Goal: Task Accomplishment & Management: Manage account settings

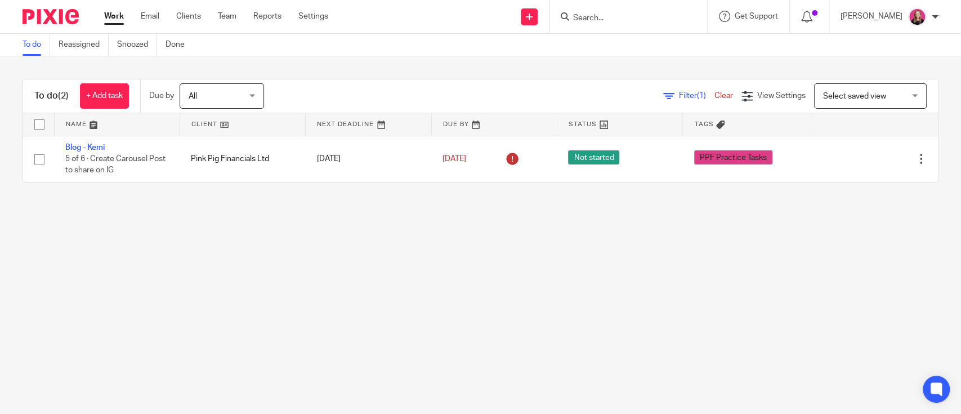
click at [597, 16] on input "Search" at bounding box center [622, 19] width 101 height 10
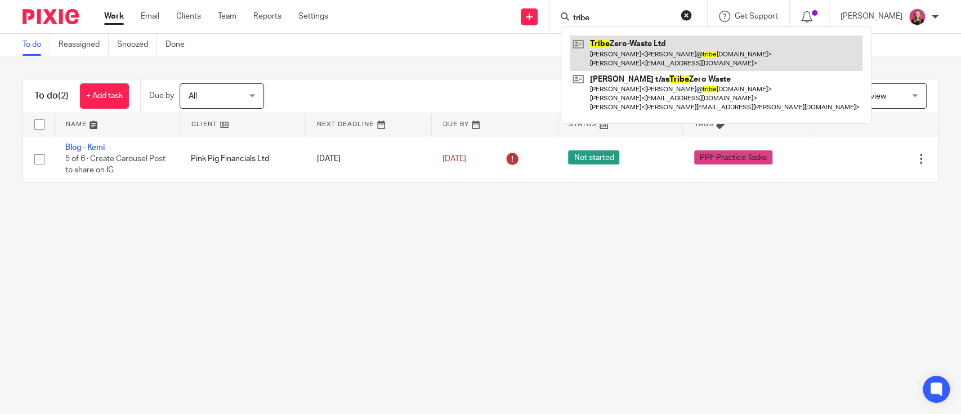
type input "tribe"
click at [621, 47] on link at bounding box center [716, 52] width 293 height 35
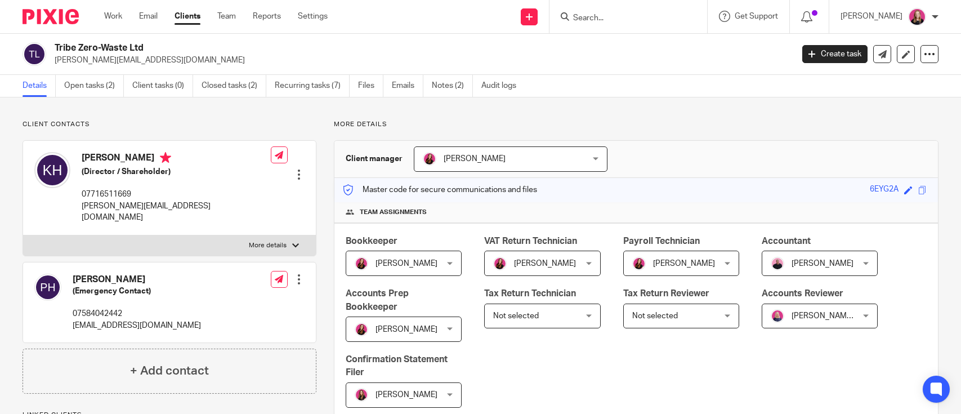
click at [91, 82] on link "Open tasks (2)" at bounding box center [94, 86] width 60 height 22
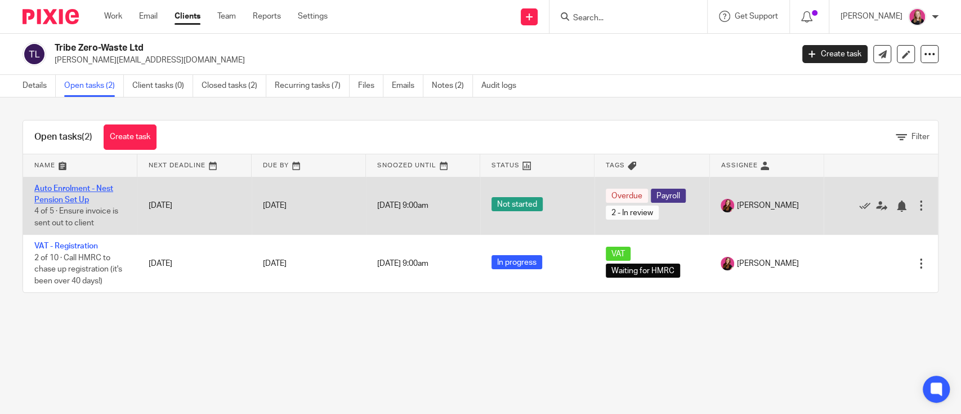
click at [94, 185] on link "Auto Enrolment - Nest Pension Set Up" at bounding box center [73, 194] width 79 height 19
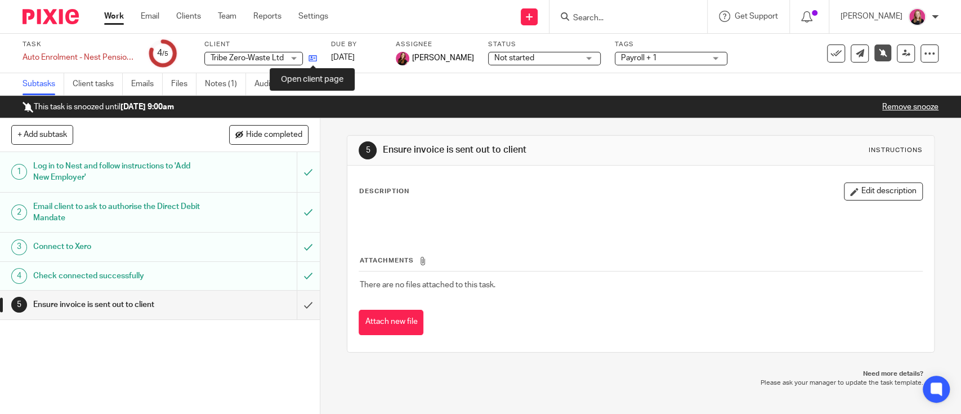
click at [311, 60] on icon at bounding box center [313, 58] width 8 height 8
click at [104, 11] on link "Work" at bounding box center [114, 16] width 20 height 11
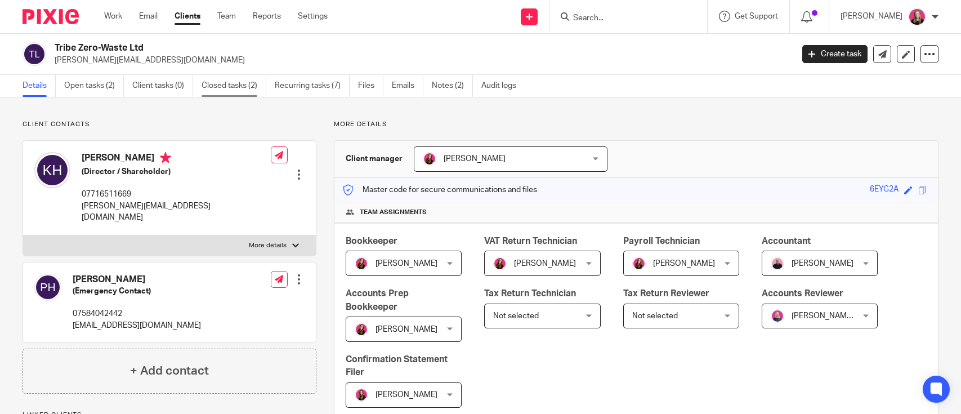
click at [315, 84] on link "Recurring tasks (7)" at bounding box center [312, 86] width 75 height 22
click at [232, 81] on link "Closed tasks (2)" at bounding box center [234, 86] width 65 height 22
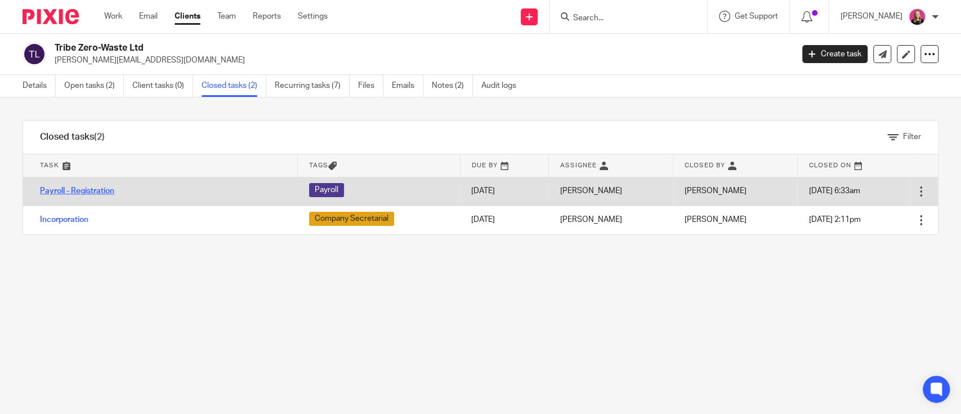
click at [90, 188] on link "Payroll - Registration" at bounding box center [77, 191] width 74 height 8
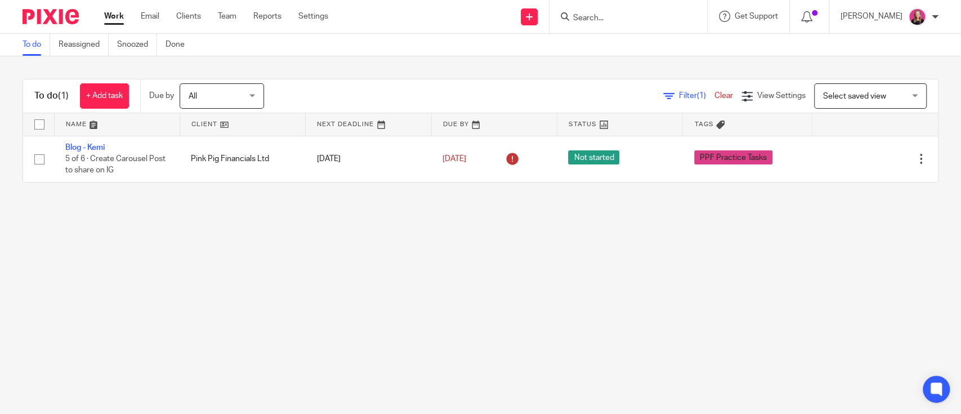
click at [589, 14] on input "Search" at bounding box center [622, 19] width 101 height 10
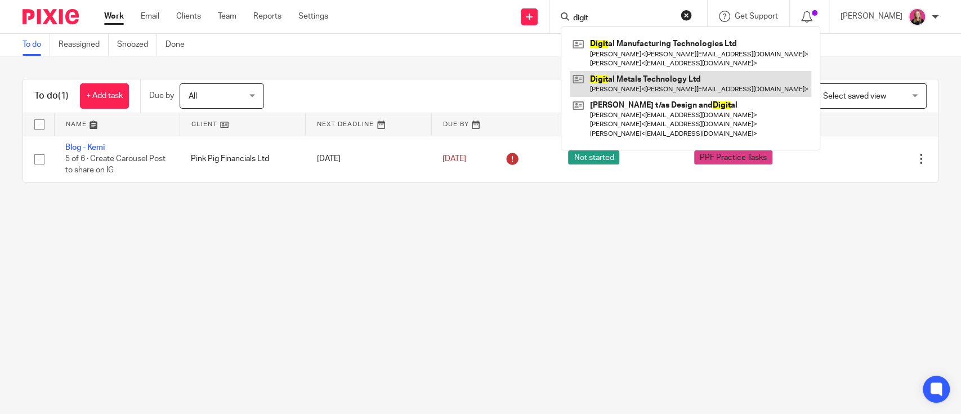
type input "digit"
click at [681, 79] on link at bounding box center [691, 84] width 242 height 26
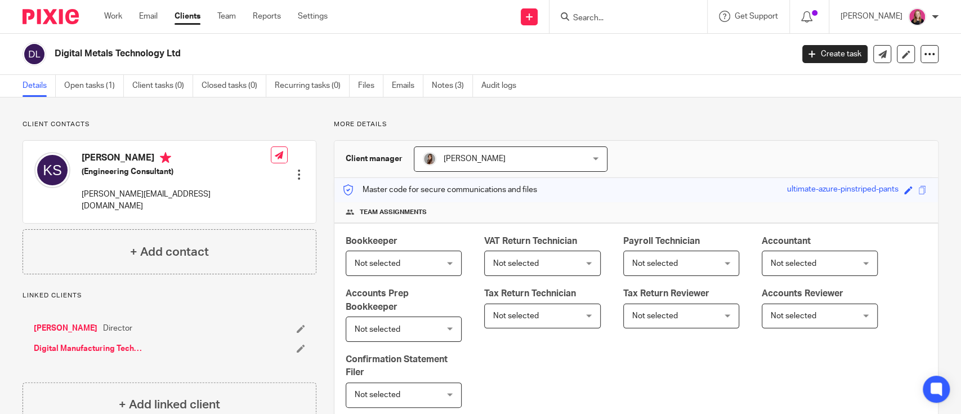
drag, startPoint x: 207, startPoint y: 50, endPoint x: 53, endPoint y: 52, distance: 154.3
click at [53, 52] on div "Digital Metals Technology Ltd" at bounding box center [404, 54] width 763 height 24
copy h2 "Digital Metals Technology Ltd"
click at [899, 53] on link at bounding box center [906, 54] width 18 height 18
click at [901, 50] on link at bounding box center [906, 54] width 18 height 18
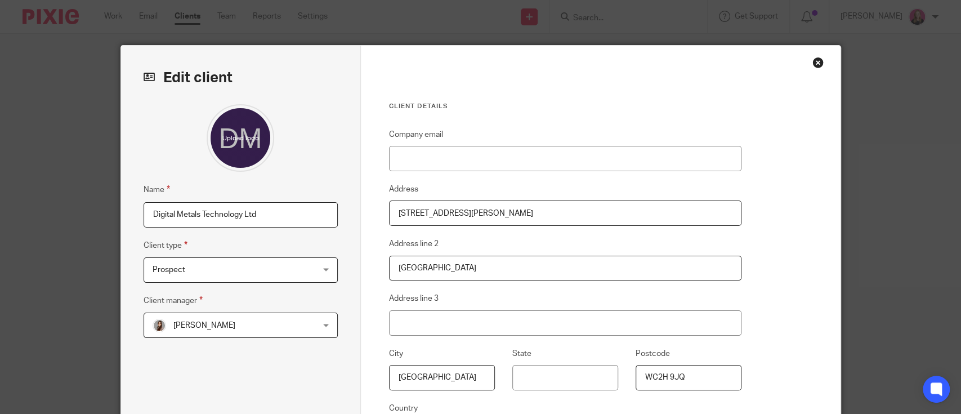
scroll to position [167, 0]
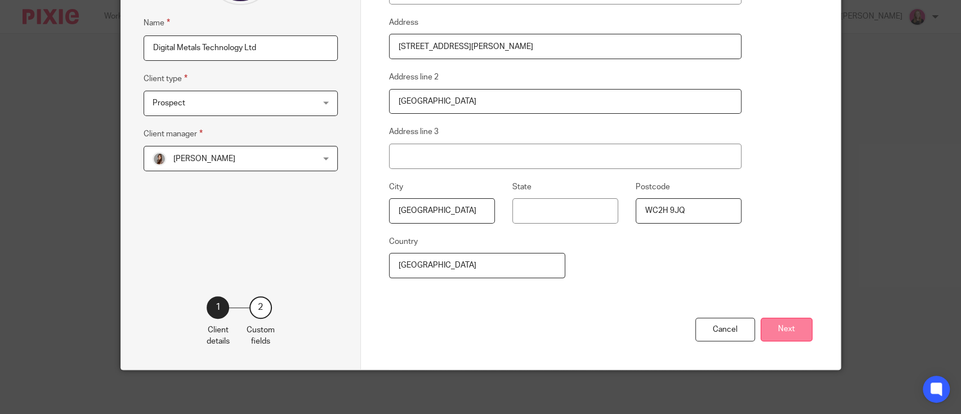
click at [796, 319] on button "Next" at bounding box center [787, 330] width 52 height 24
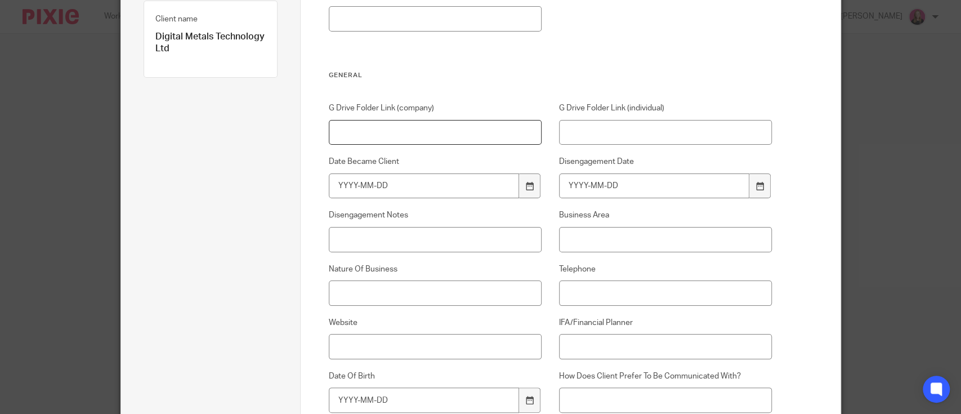
click at [401, 136] on input "G Drive Folder Link (company)" at bounding box center [435, 132] width 213 height 25
paste input "[URL][DOMAIN_NAME]"
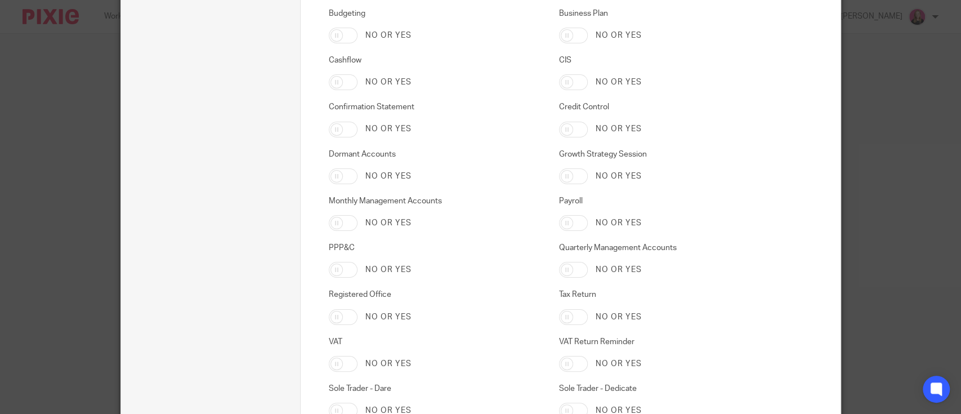
scroll to position [3302, 0]
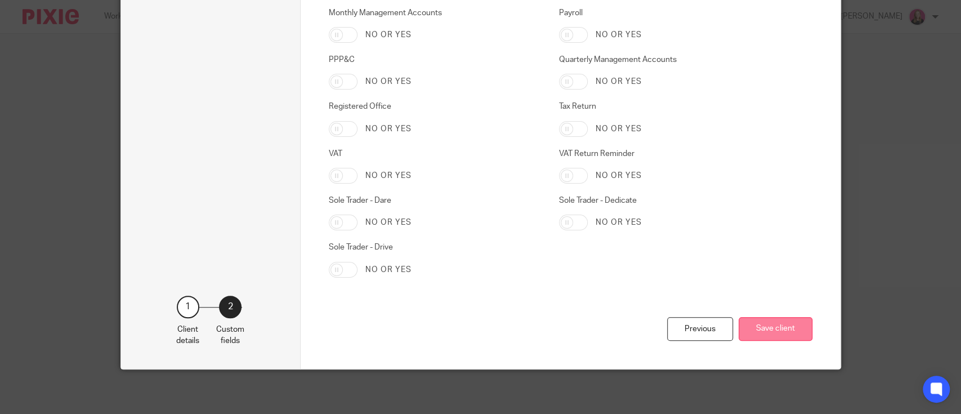
type input "[URL][DOMAIN_NAME]"
click at [758, 319] on button "Save client" at bounding box center [776, 329] width 74 height 24
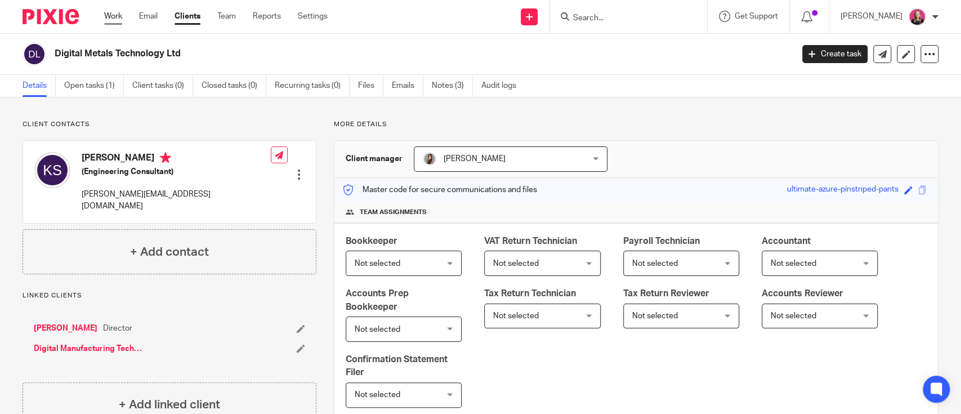
click at [110, 16] on link "Work" at bounding box center [113, 16] width 18 height 11
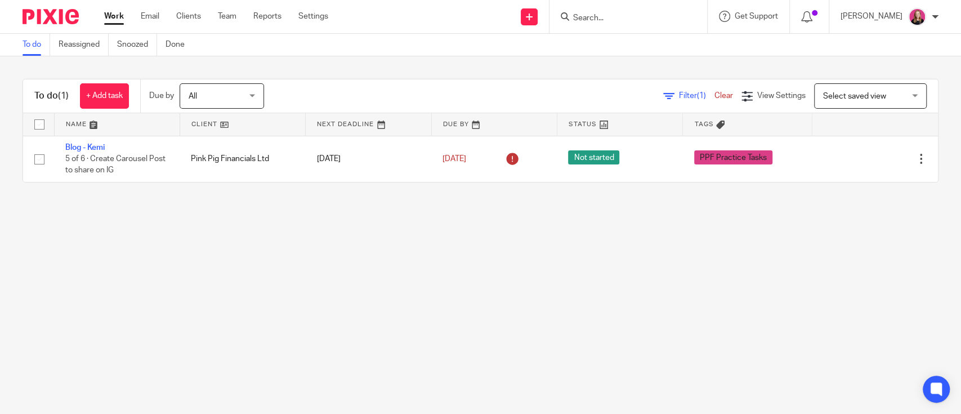
click at [600, 19] on input "Search" at bounding box center [622, 19] width 101 height 10
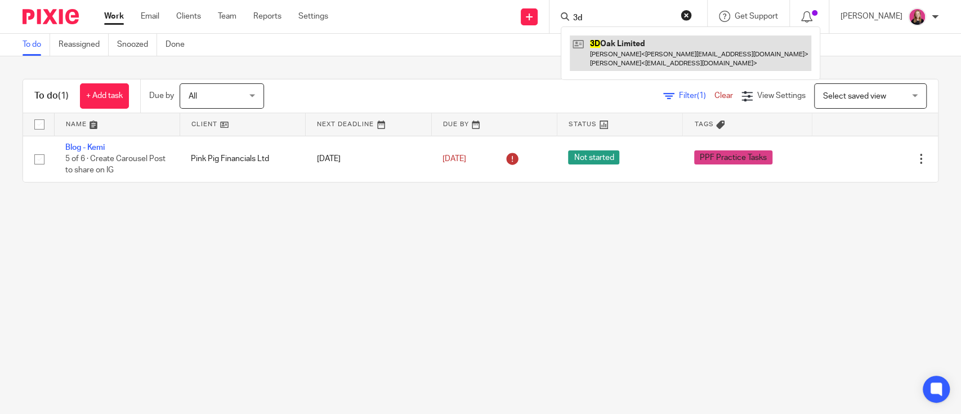
type input "3d"
click at [628, 42] on link at bounding box center [691, 52] width 242 height 35
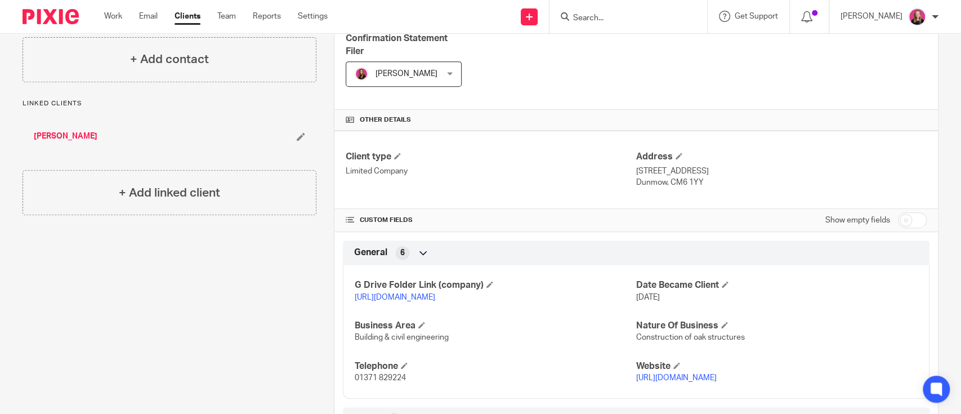
scroll to position [375, 0]
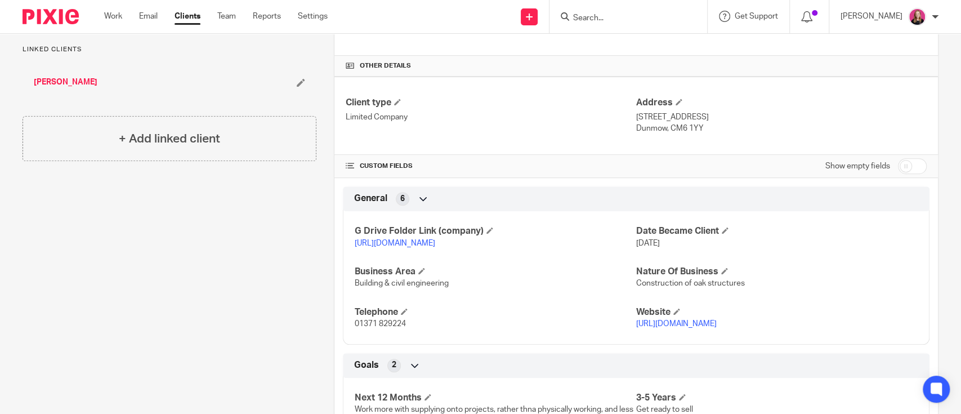
click at [435, 243] on link "https://drive.google.com/drive/folders/1iyZvJSG8u9exG5R5sE8cziKlAXezeyj2?usp=dr…" at bounding box center [395, 243] width 81 height 8
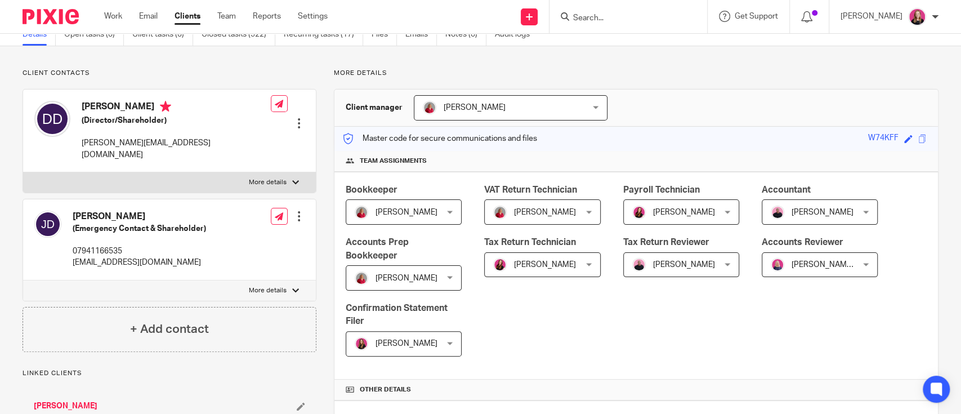
scroll to position [0, 0]
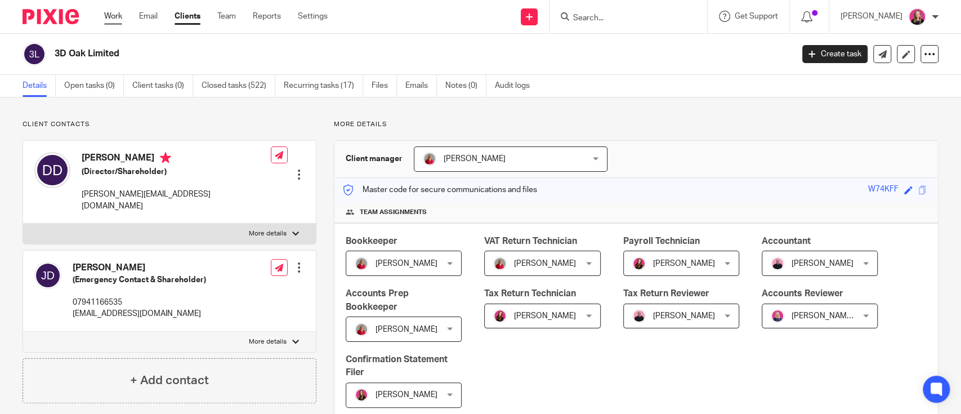
click at [111, 17] on link "Work" at bounding box center [113, 16] width 18 height 11
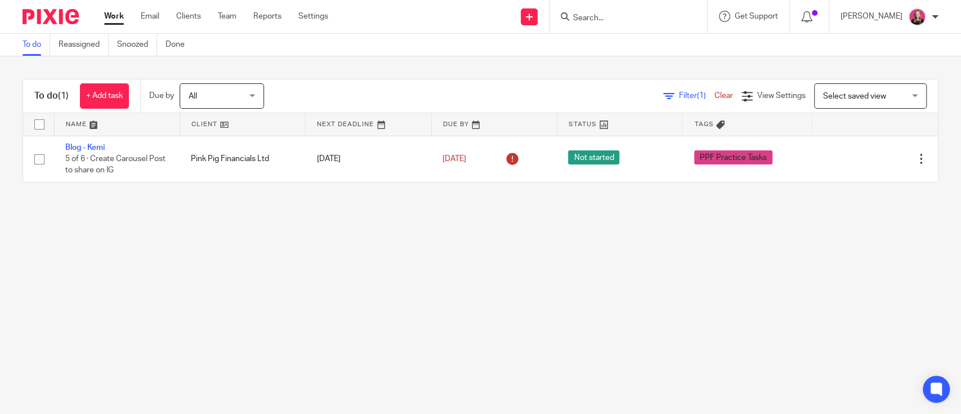
click at [603, 11] on form at bounding box center [632, 17] width 120 height 14
click at [604, 19] on input "Search" at bounding box center [622, 19] width 101 height 10
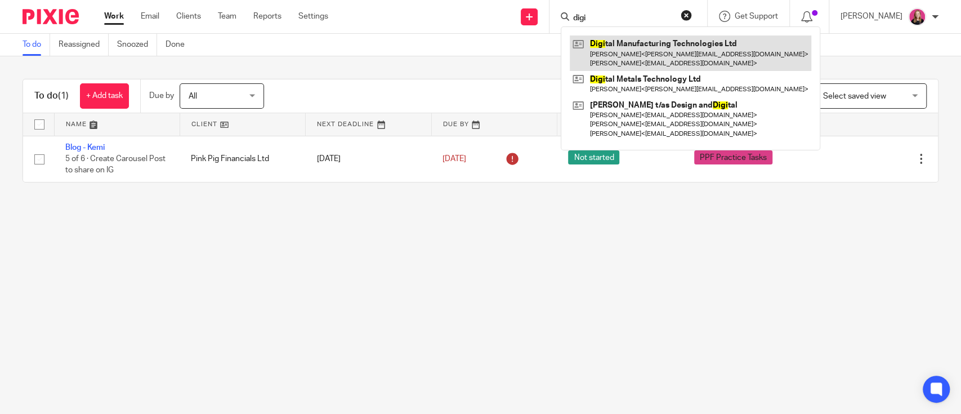
type input "digi"
click at [659, 41] on link at bounding box center [691, 52] width 242 height 35
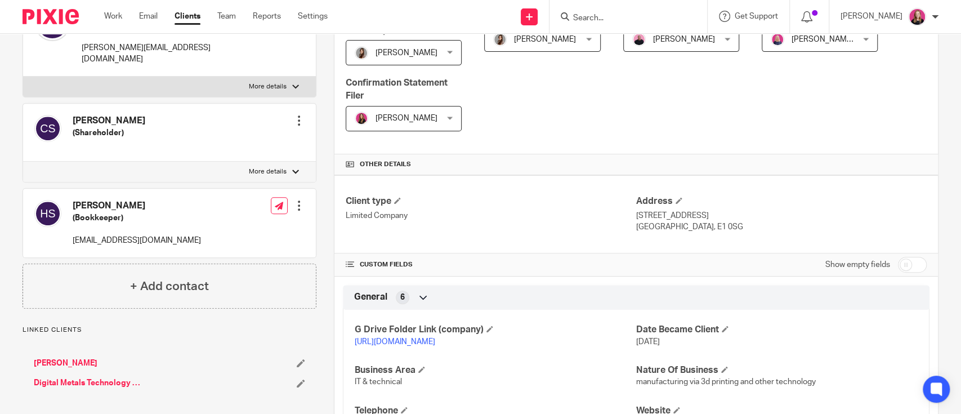
scroll to position [300, 0]
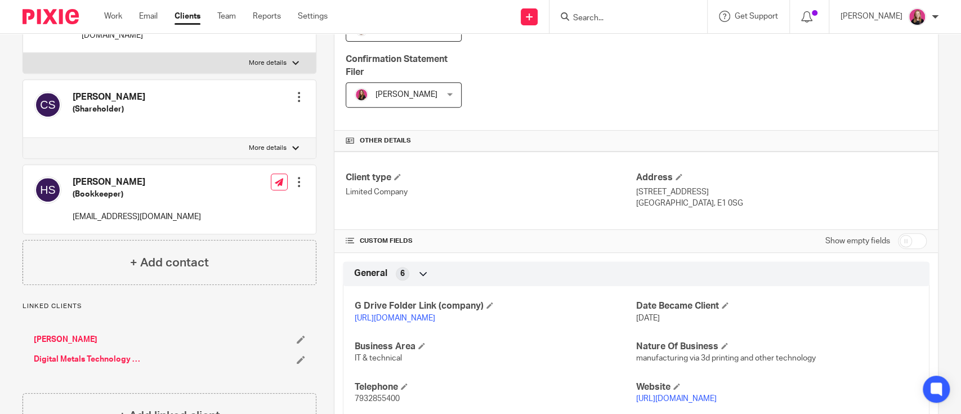
click at [393, 316] on link "[URL][DOMAIN_NAME]" at bounding box center [395, 318] width 81 height 8
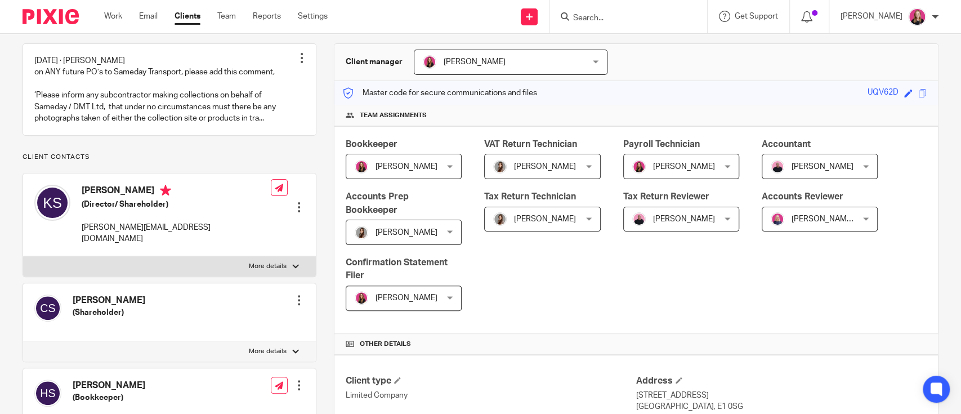
scroll to position [75, 0]
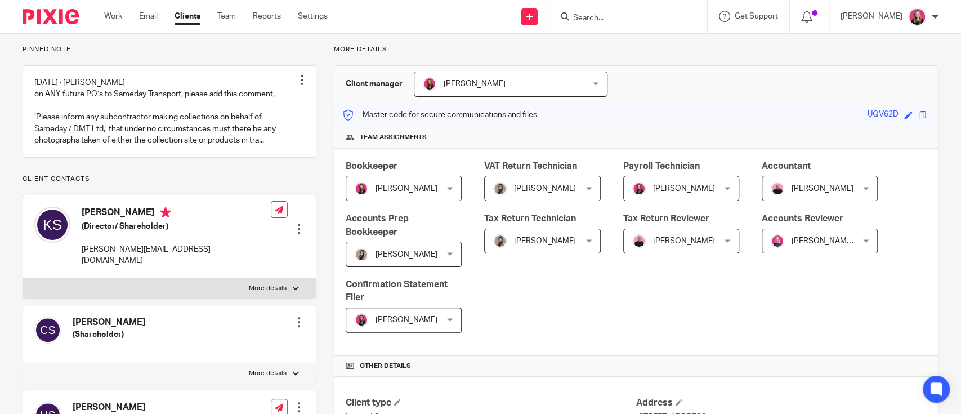
click at [626, 15] on input "Search" at bounding box center [622, 19] width 101 height 10
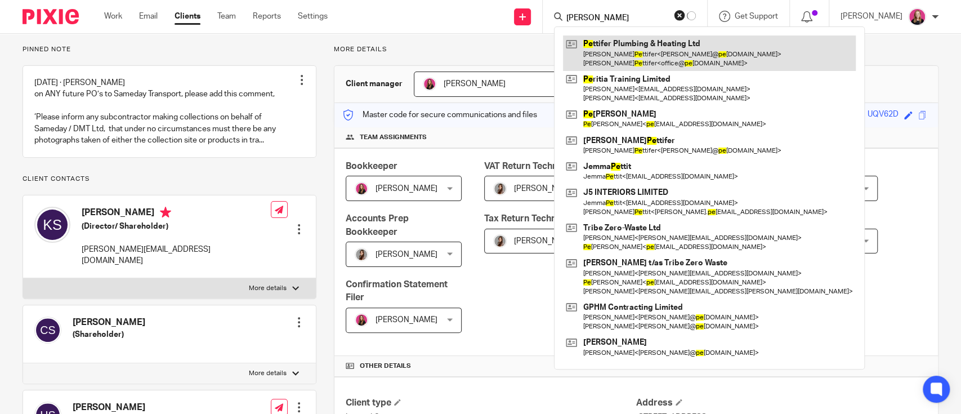
type input "[PERSON_NAME]"
click at [636, 39] on link at bounding box center [709, 52] width 293 height 35
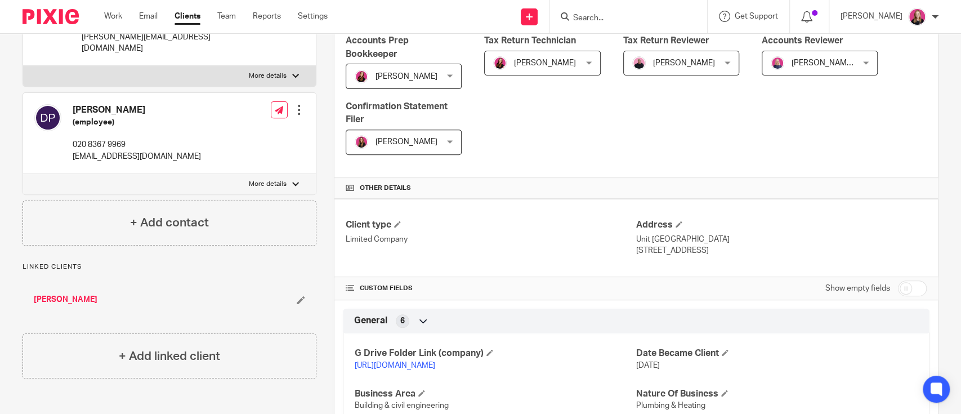
scroll to position [300, 0]
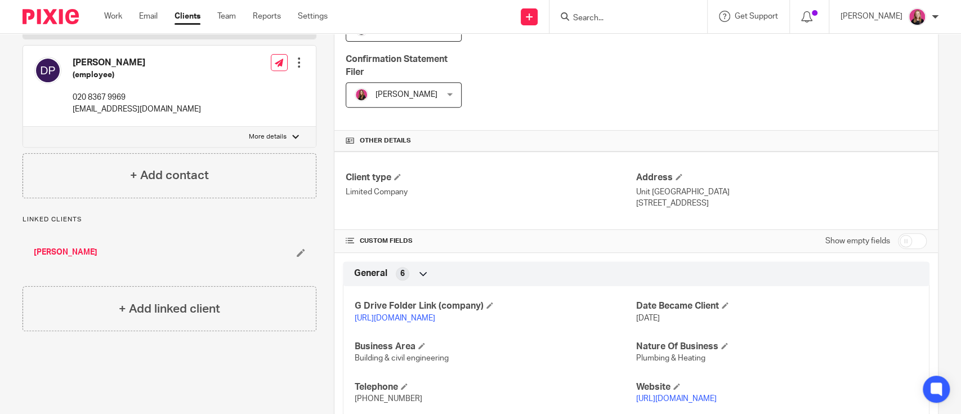
click at [401, 313] on p "[URL][DOMAIN_NAME]" at bounding box center [496, 318] width 282 height 11
click at [404, 313] on p "[URL][DOMAIN_NAME]" at bounding box center [496, 318] width 282 height 11
click at [405, 319] on link "[URL][DOMAIN_NAME]" at bounding box center [395, 318] width 81 height 8
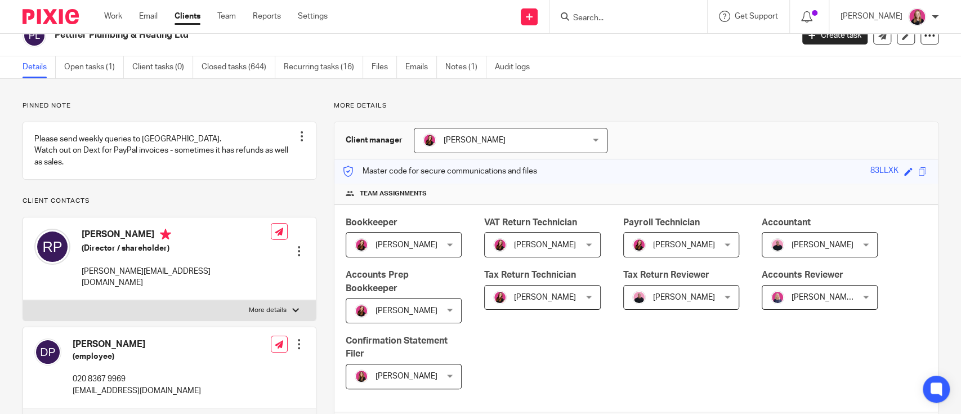
scroll to position [0, 0]
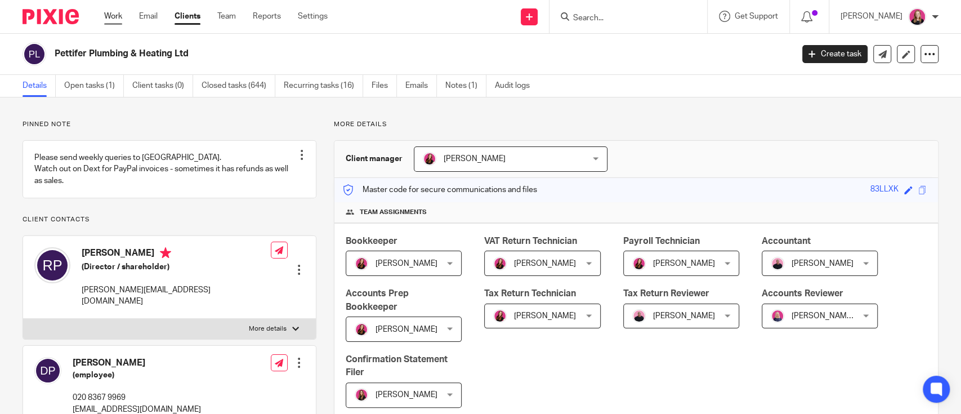
click at [110, 20] on link "Work" at bounding box center [113, 16] width 18 height 11
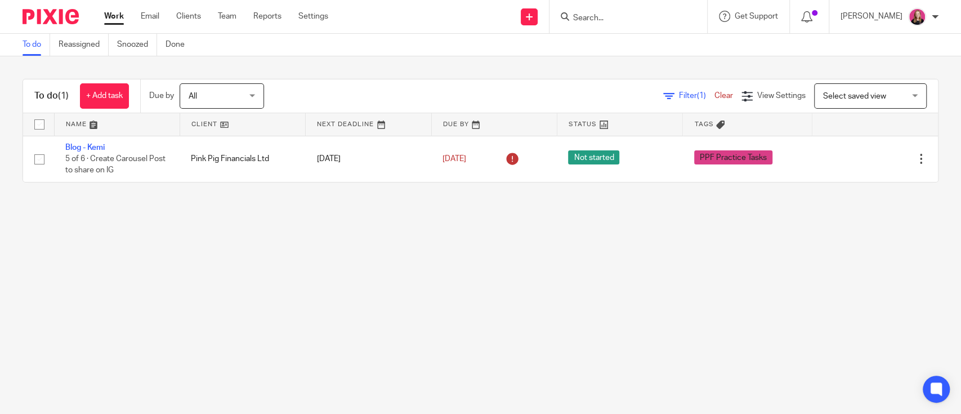
click at [595, 22] on input "Search" at bounding box center [622, 19] width 101 height 10
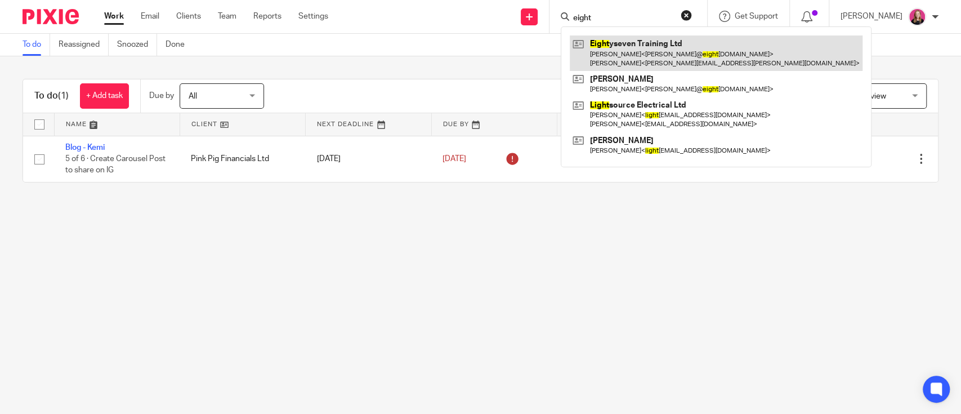
type input "eight"
click at [655, 52] on link at bounding box center [716, 52] width 293 height 35
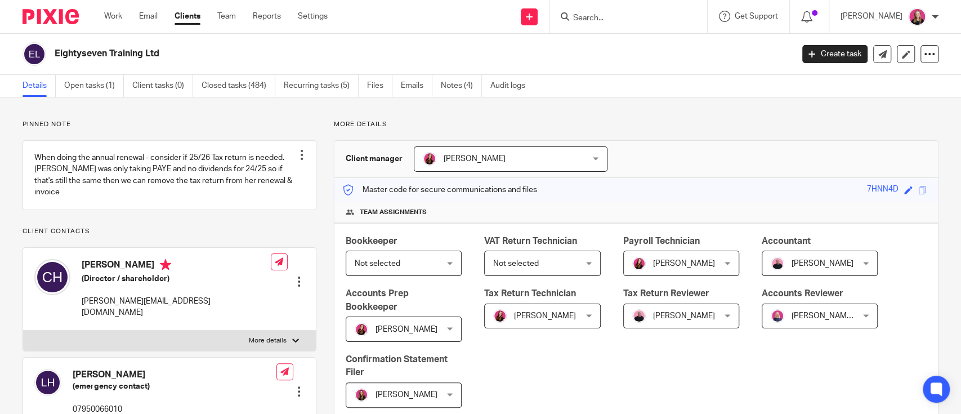
scroll to position [225, 0]
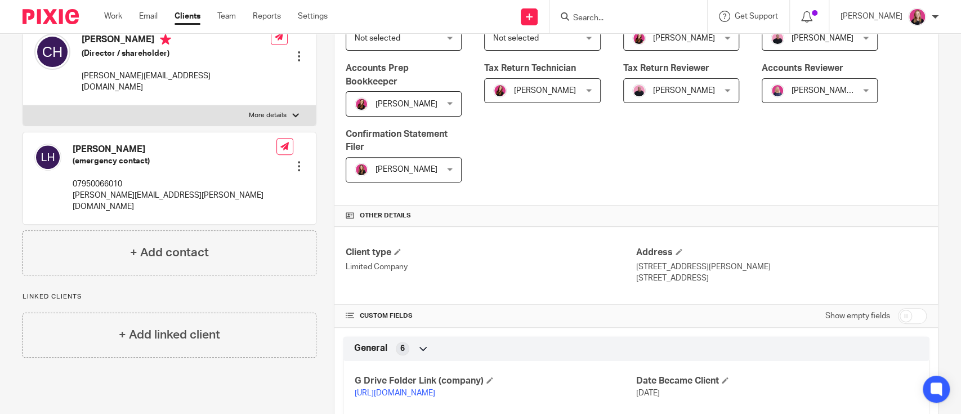
click at [396, 395] on link "https://drive.google.com/drive/folders/171PuJr2OiB5mhJKUPJ3TQrB4FHcFHYzW?usp=dr…" at bounding box center [395, 393] width 81 height 8
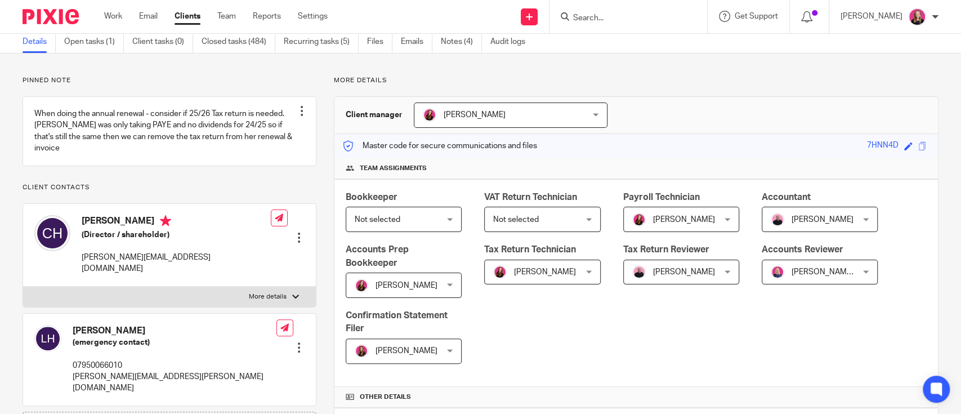
scroll to position [0, 0]
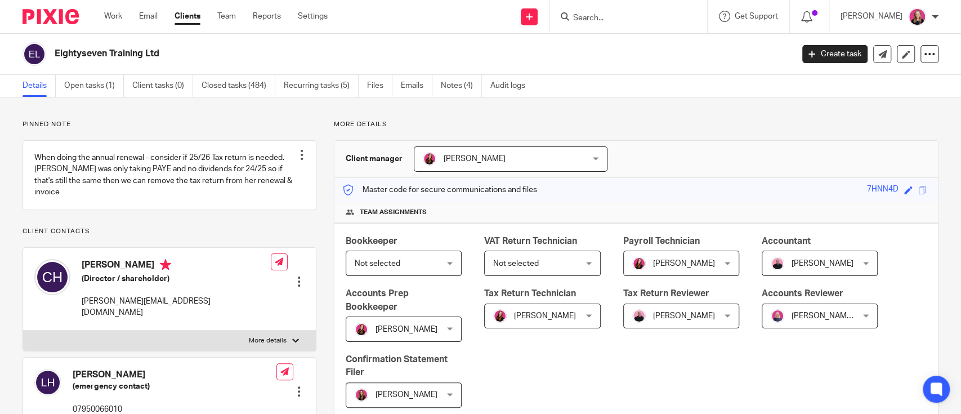
click at [623, 26] on div at bounding box center [629, 16] width 158 height 33
click at [616, 19] on input "Search" at bounding box center [622, 19] width 101 height 10
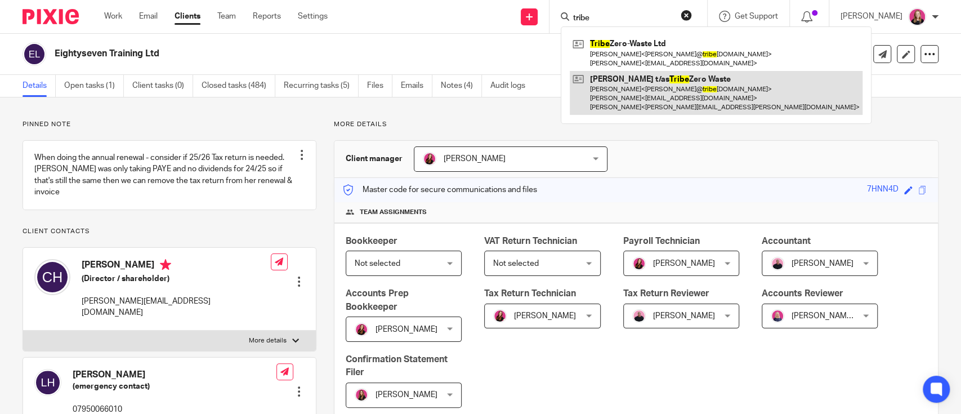
type input "tribe"
click at [628, 89] on link at bounding box center [716, 93] width 293 height 44
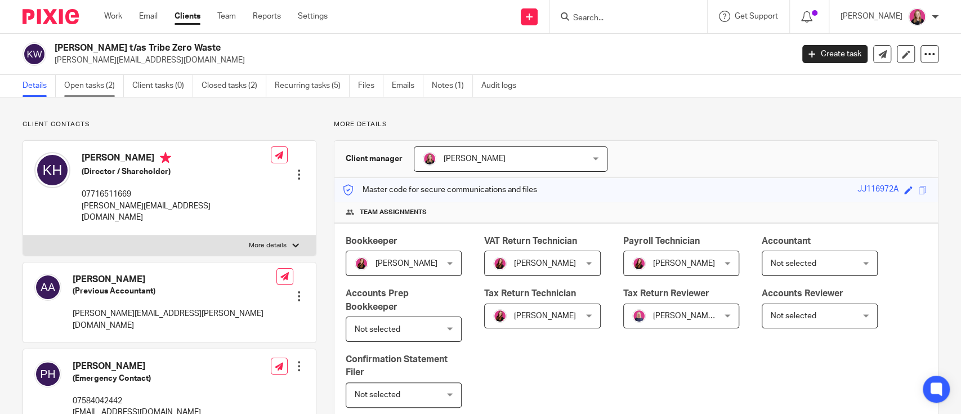
click at [74, 84] on link "Open tasks (2)" at bounding box center [94, 86] width 60 height 22
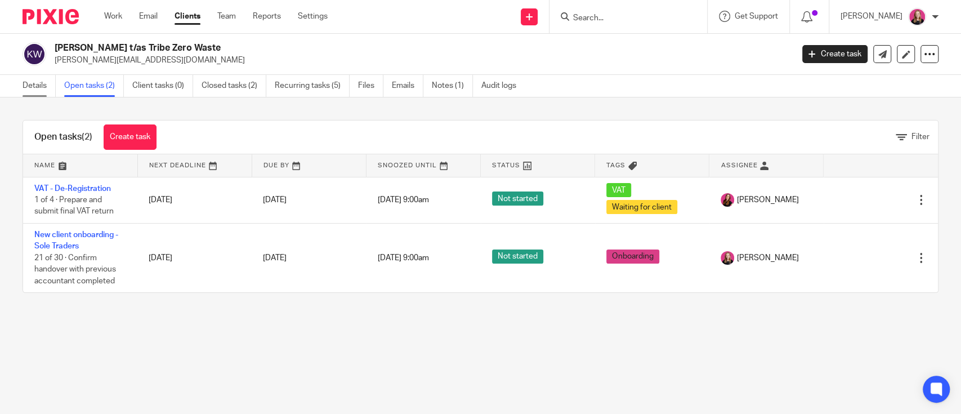
click at [33, 84] on link "Details" at bounding box center [39, 86] width 33 height 22
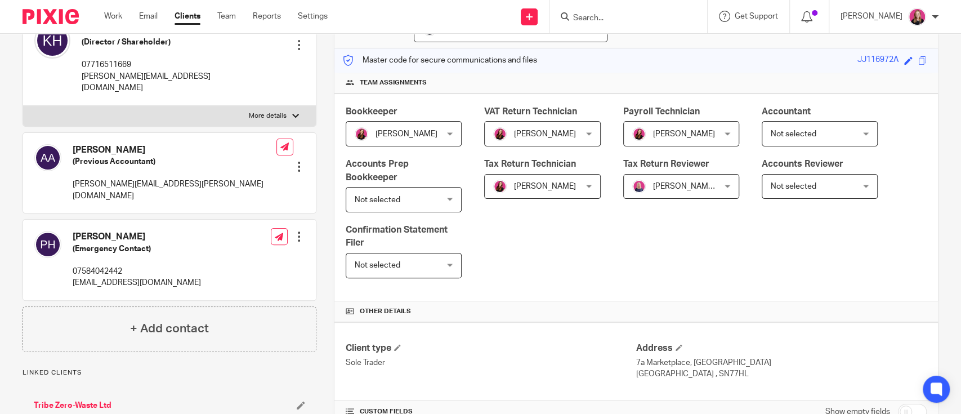
scroll to position [450, 0]
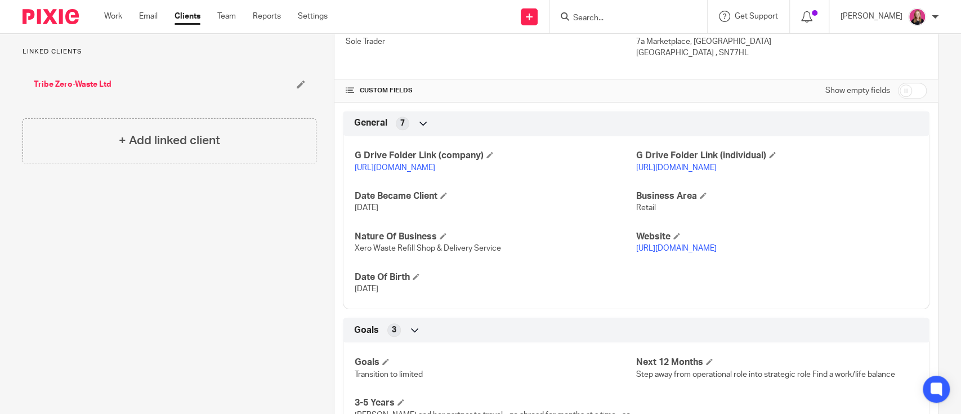
click at [429, 167] on link "https://drive.google.com/drive/folders/1EKWGJpfr3NBARtakZ1WrFS6JvDfMx8B2?usp=dr…" at bounding box center [395, 168] width 81 height 8
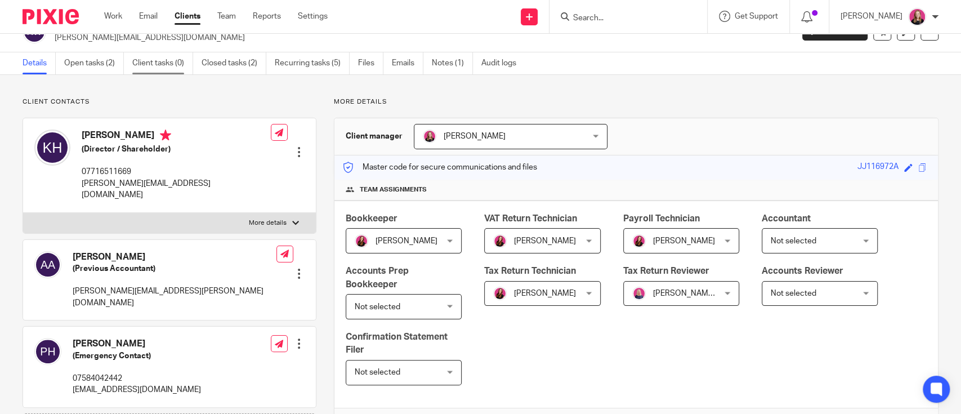
scroll to position [0, 0]
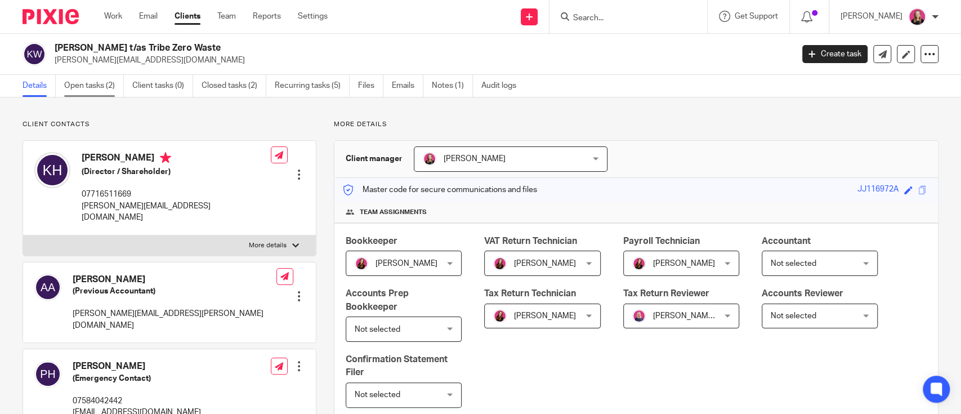
click at [69, 91] on link "Open tasks (2)" at bounding box center [94, 86] width 60 height 22
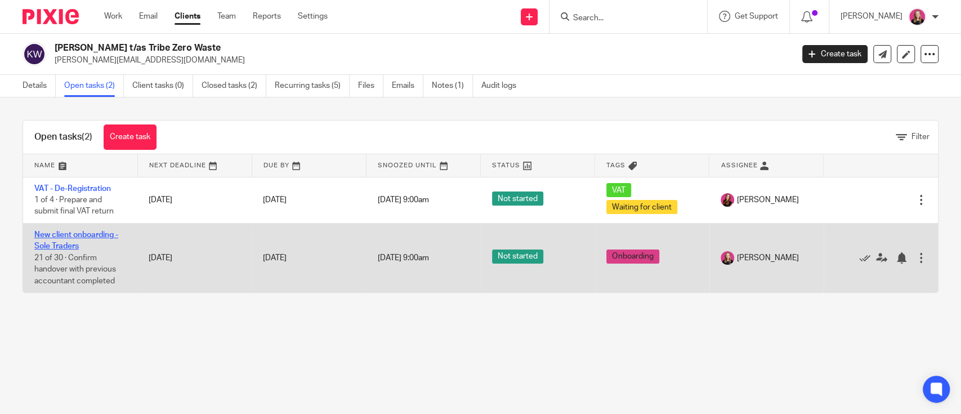
click at [78, 231] on link "New client onboarding - Sole Traders" at bounding box center [76, 240] width 84 height 19
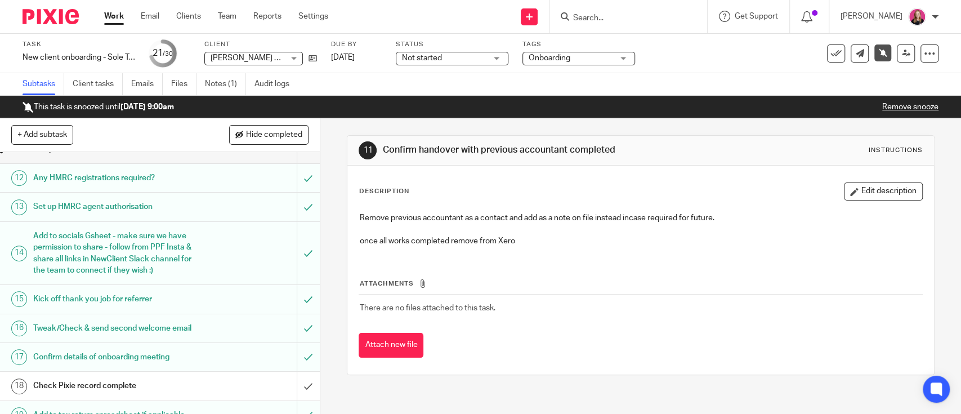
scroll to position [300, 0]
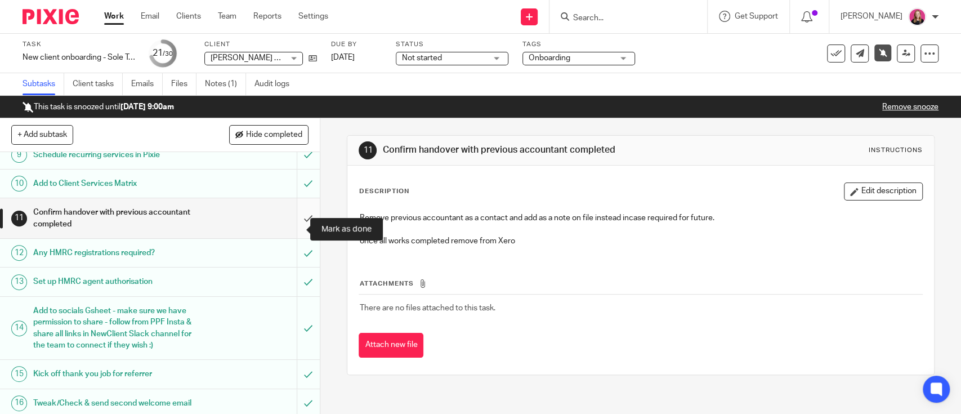
click at [285, 226] on input "submit" at bounding box center [160, 218] width 320 height 40
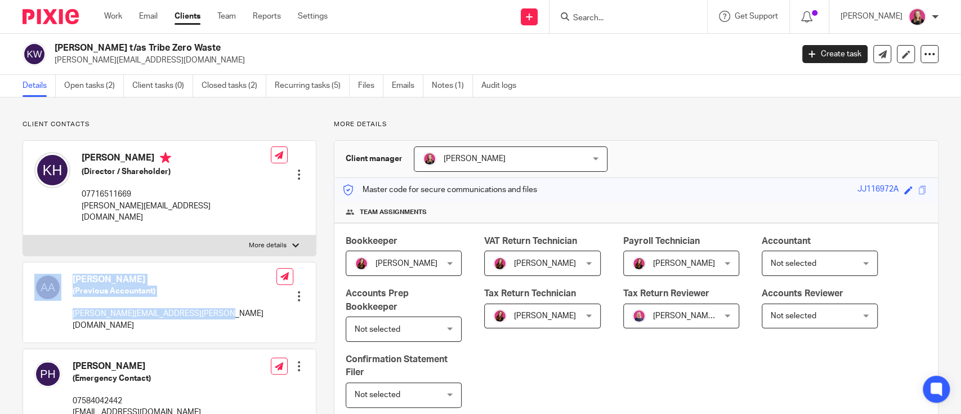
scroll to position [75, 0]
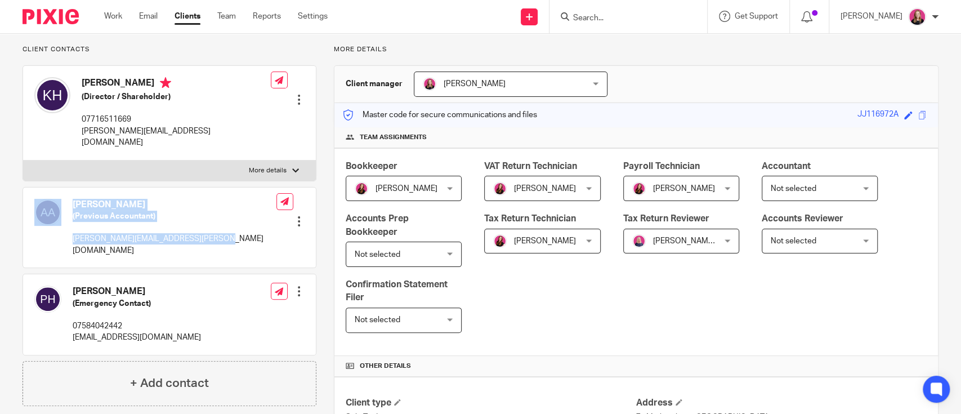
drag, startPoint x: 61, startPoint y: 212, endPoint x: 63, endPoint y: 201, distance: 11.4
click at [63, 201] on div "[PERSON_NAME] (Previous Accountant) [PERSON_NAME][EMAIL_ADDRESS][PERSON_NAME][D…" at bounding box center [169, 228] width 293 height 81
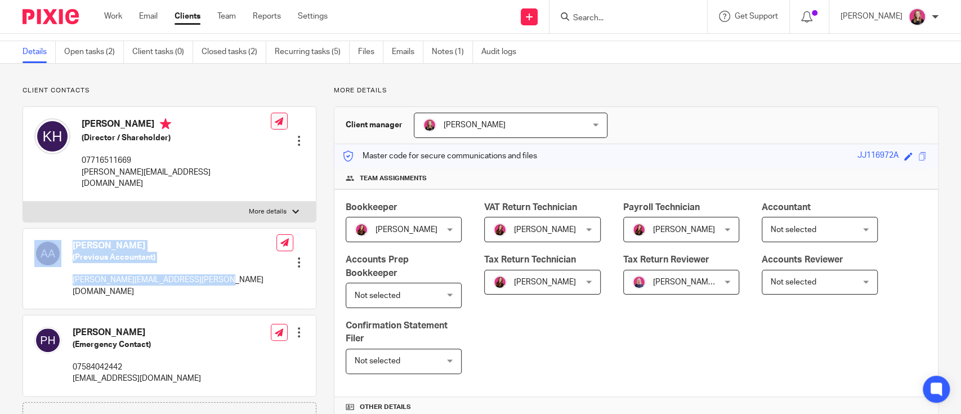
scroll to position [0, 0]
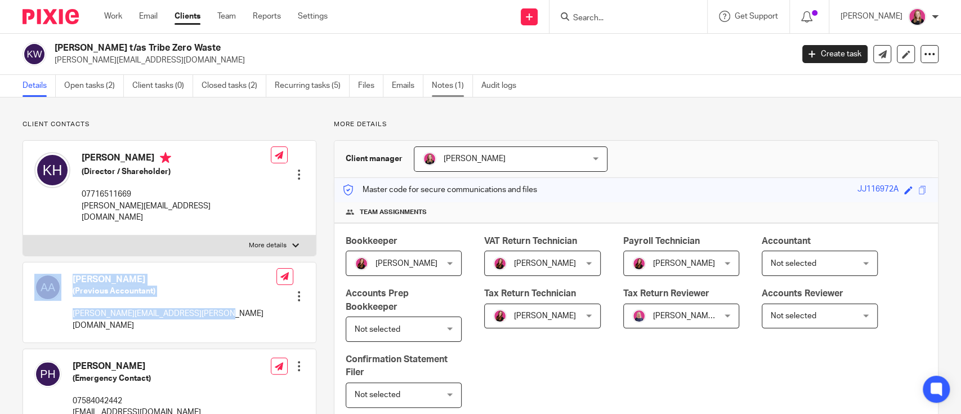
click at [444, 83] on link "Notes (1)" at bounding box center [452, 86] width 41 height 22
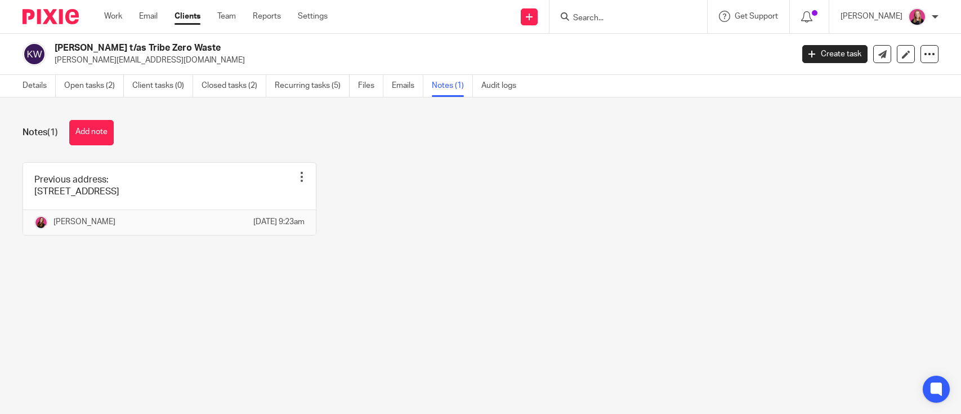
click at [90, 124] on button "Add note" at bounding box center [91, 132] width 44 height 25
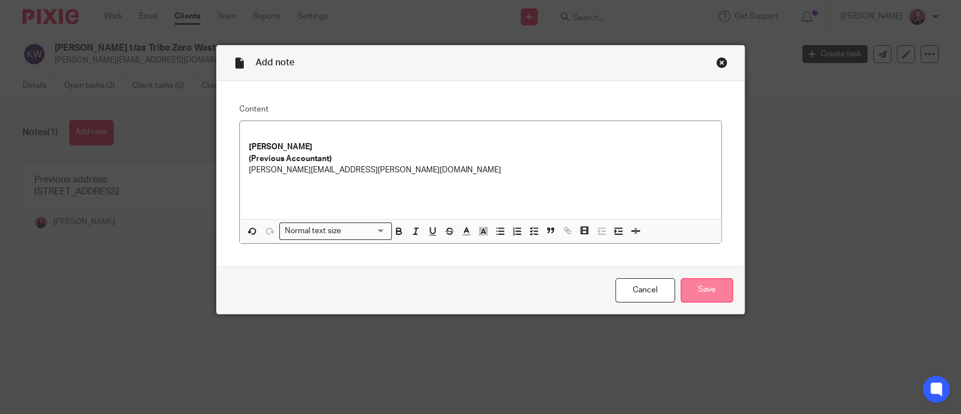
click at [699, 292] on input "Save" at bounding box center [707, 290] width 52 height 24
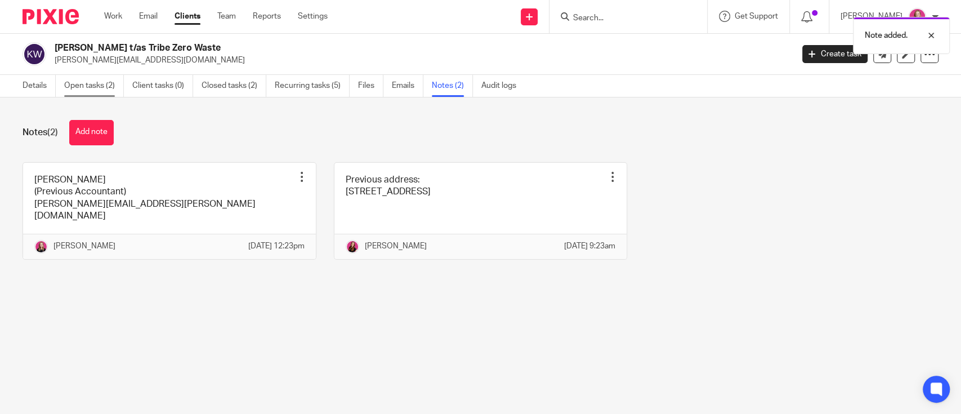
click at [92, 84] on link "Open tasks (2)" at bounding box center [94, 86] width 60 height 22
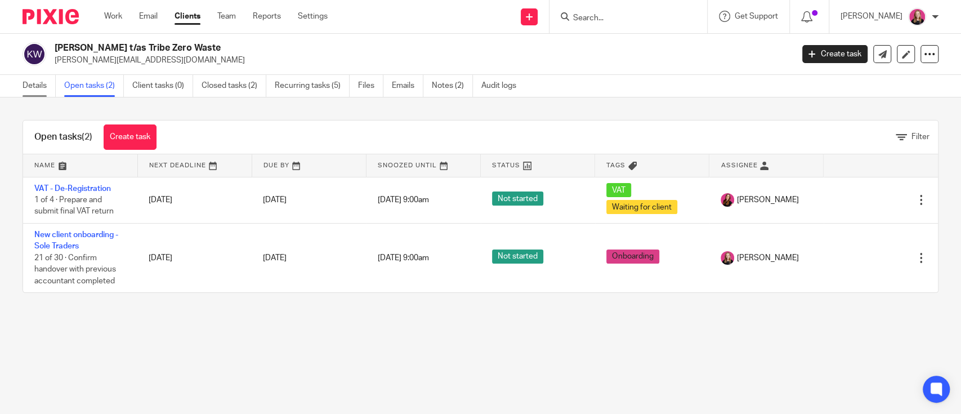
click at [31, 86] on link "Details" at bounding box center [39, 86] width 33 height 22
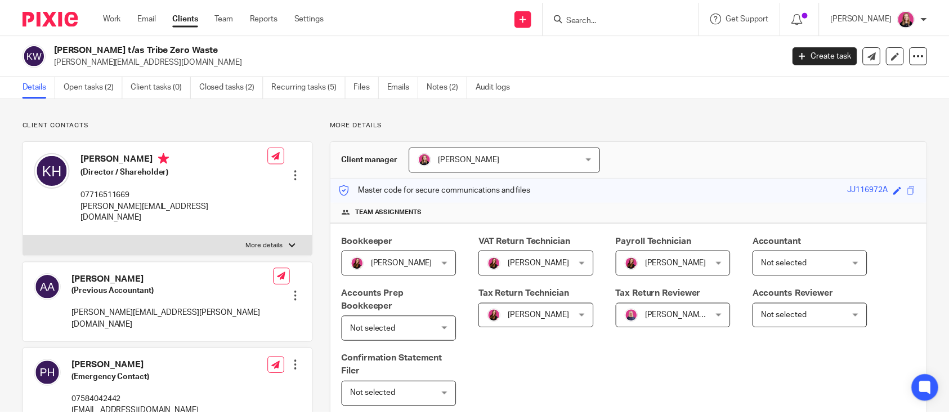
scroll to position [150, 0]
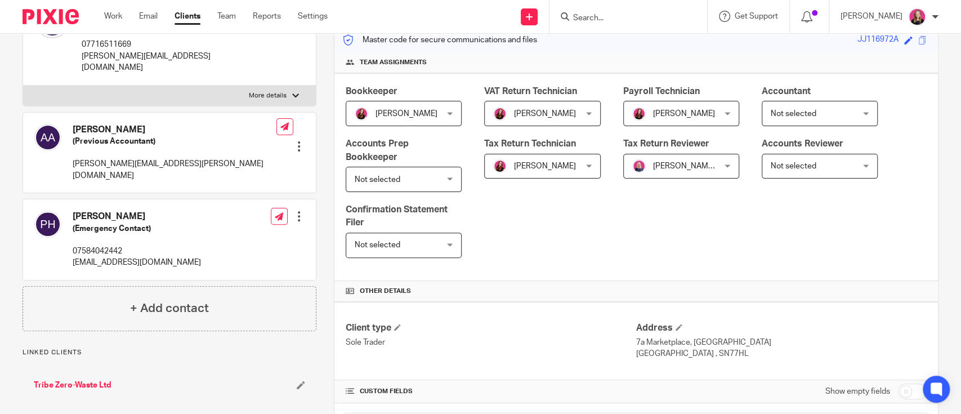
click at [297, 141] on div at bounding box center [298, 146] width 11 height 11
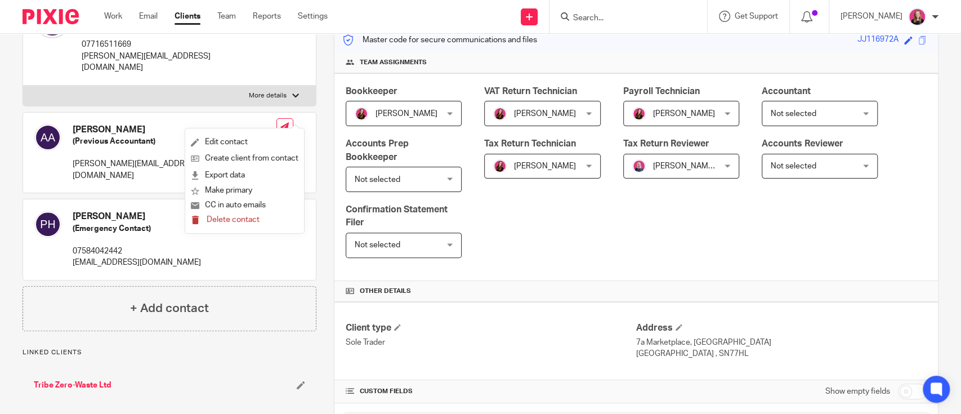
click at [232, 218] on span "Delete contact" at bounding box center [233, 220] width 53 height 8
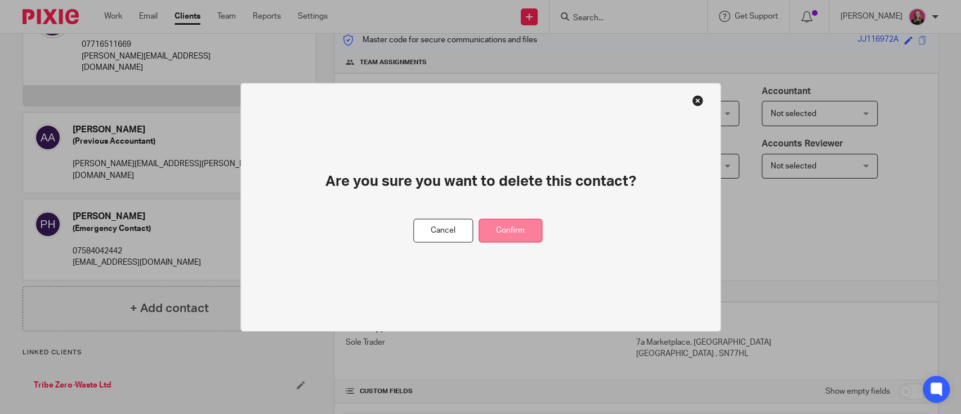
click at [529, 226] on button "Confirm" at bounding box center [511, 230] width 64 height 24
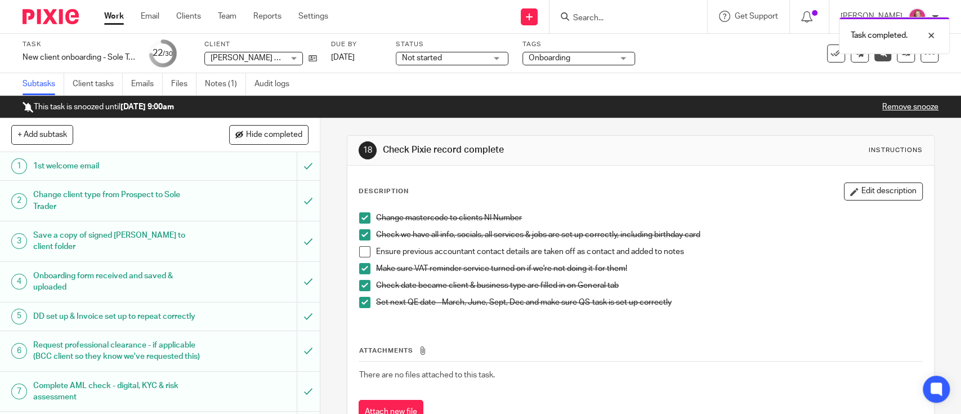
click at [362, 252] on span at bounding box center [364, 251] width 11 height 11
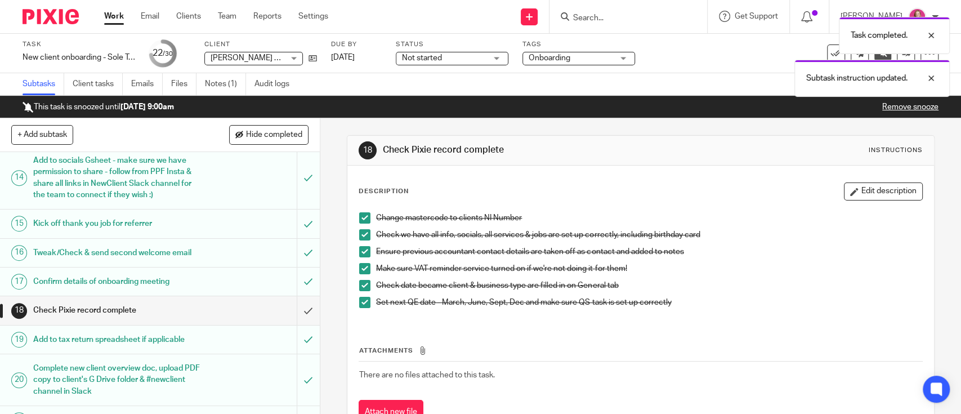
scroll to position [600, 0]
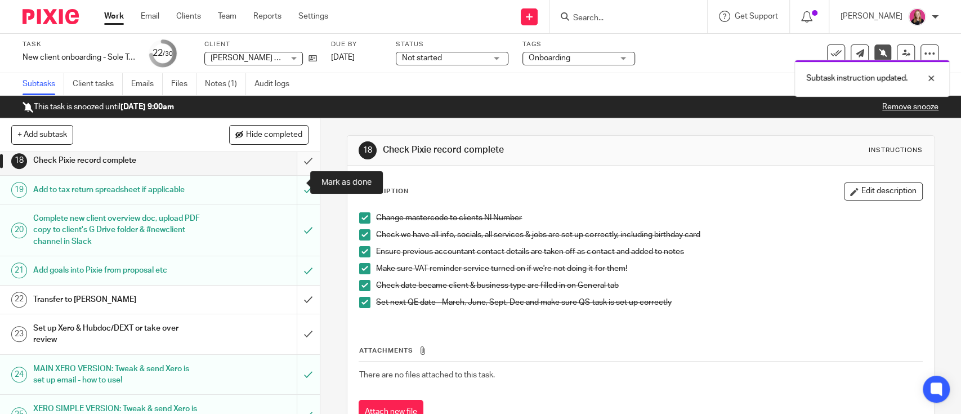
click at [291, 175] on input "submit" at bounding box center [160, 160] width 320 height 28
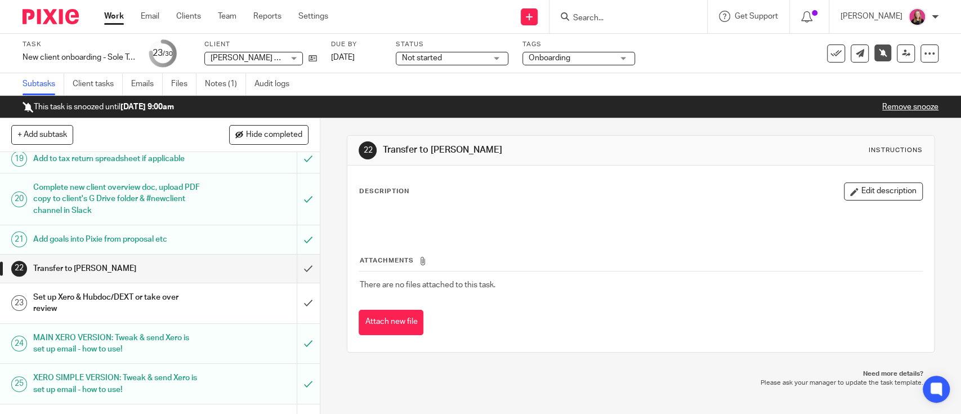
scroll to position [596, 0]
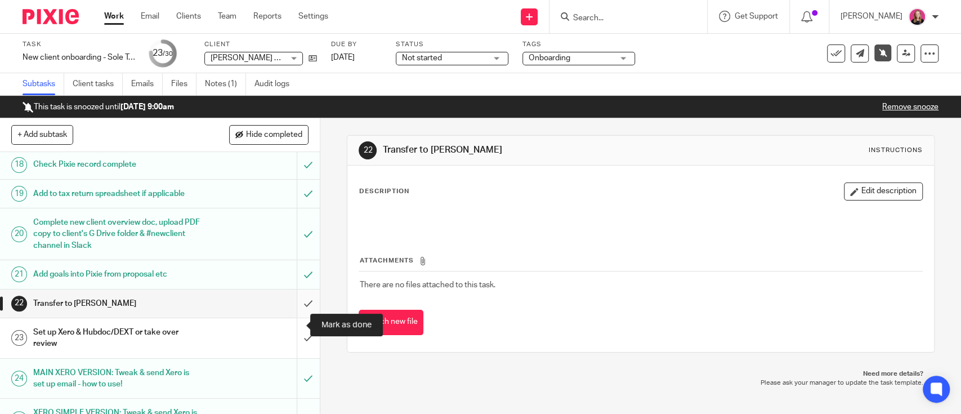
click at [289, 318] on input "submit" at bounding box center [160, 303] width 320 height 28
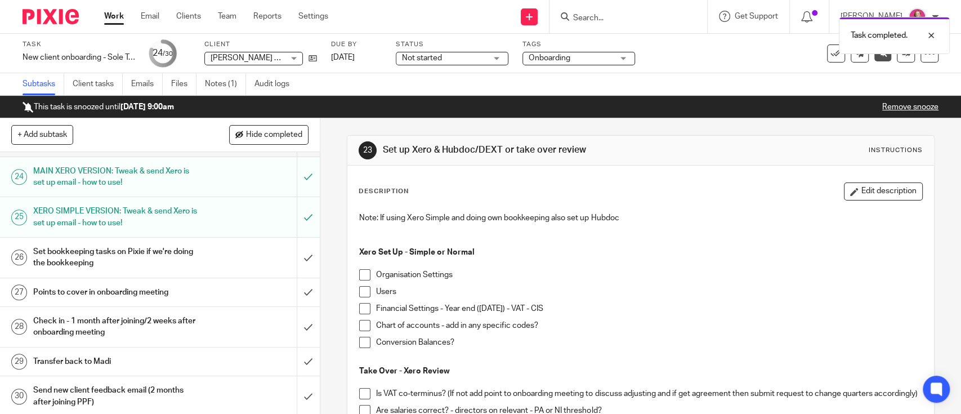
scroll to position [822, 0]
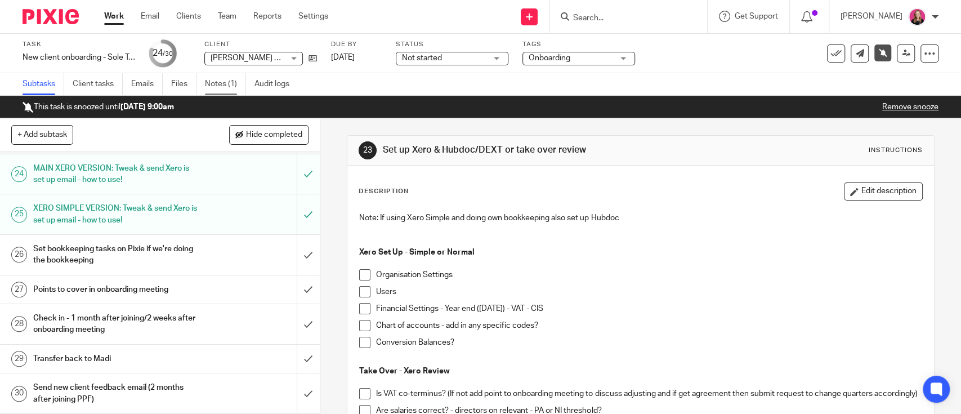
click at [213, 79] on link "Notes (1)" at bounding box center [225, 84] width 41 height 22
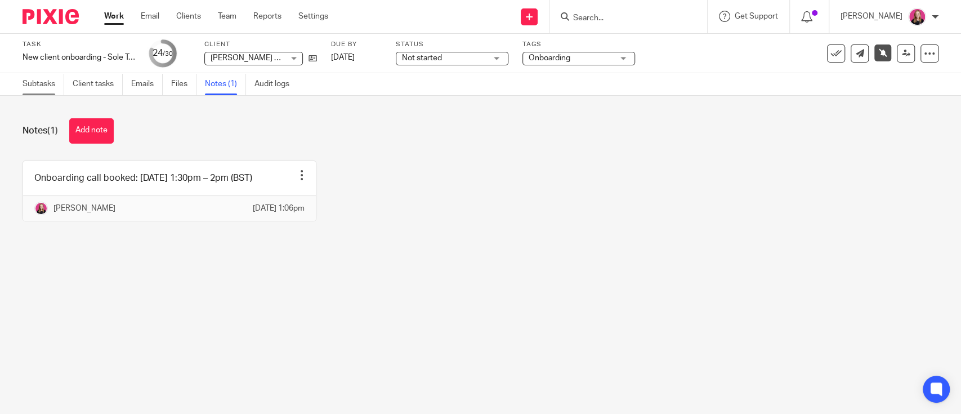
click at [31, 87] on link "Subtasks" at bounding box center [44, 84] width 42 height 22
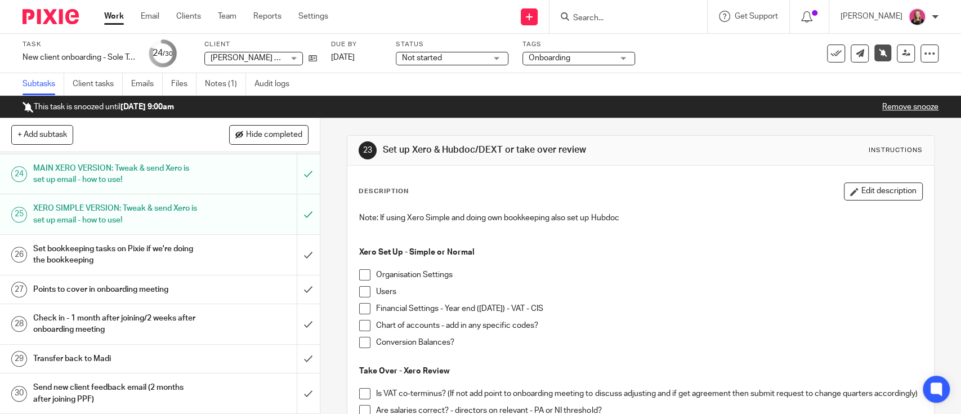
scroll to position [747, 0]
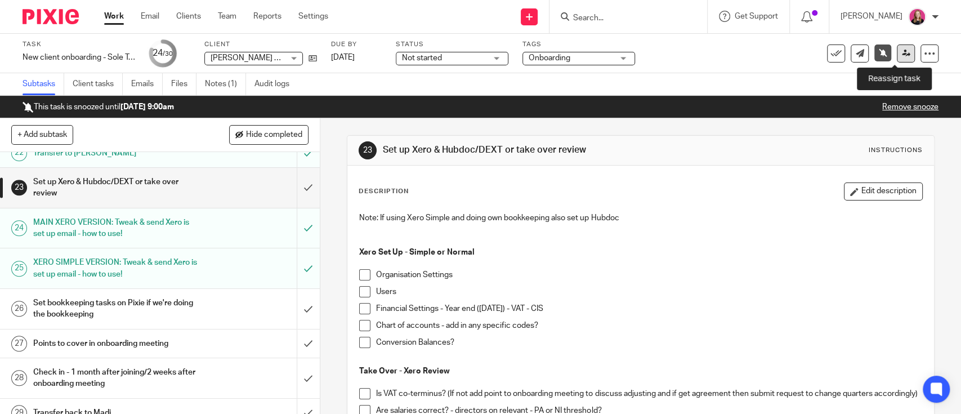
click at [902, 51] on icon at bounding box center [906, 53] width 8 height 8
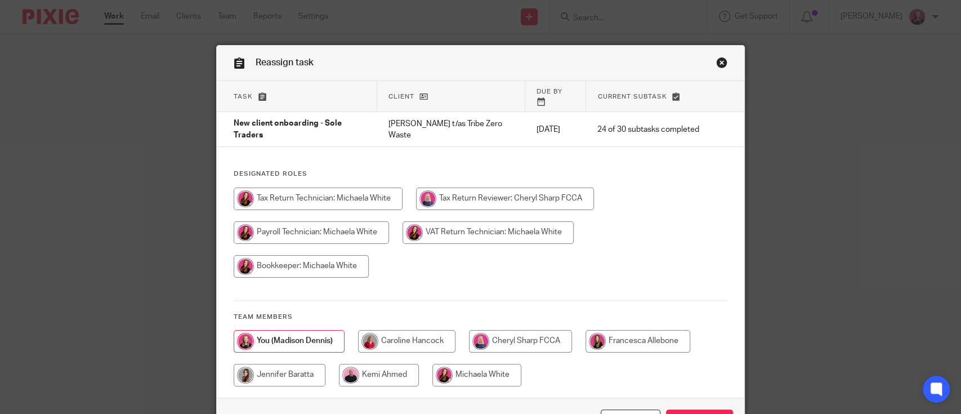
click at [343, 188] on input "radio" at bounding box center [318, 199] width 169 height 23
radio input "true"
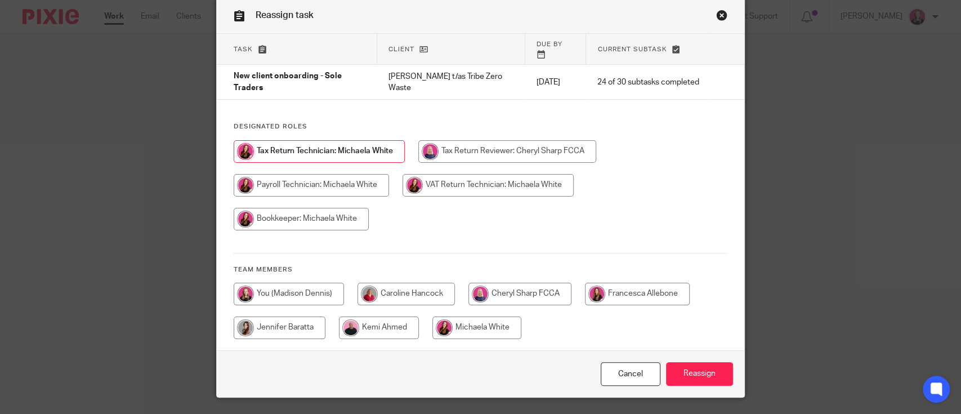
scroll to position [68, 0]
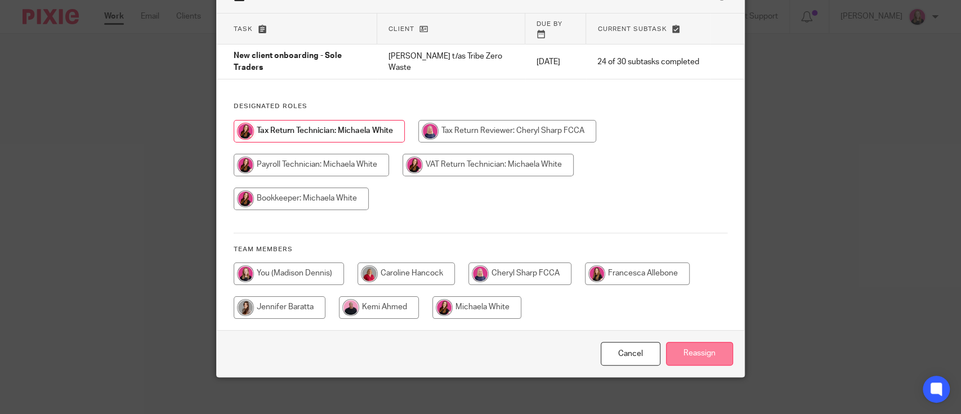
click at [677, 342] on input "Reassign" at bounding box center [699, 354] width 67 height 24
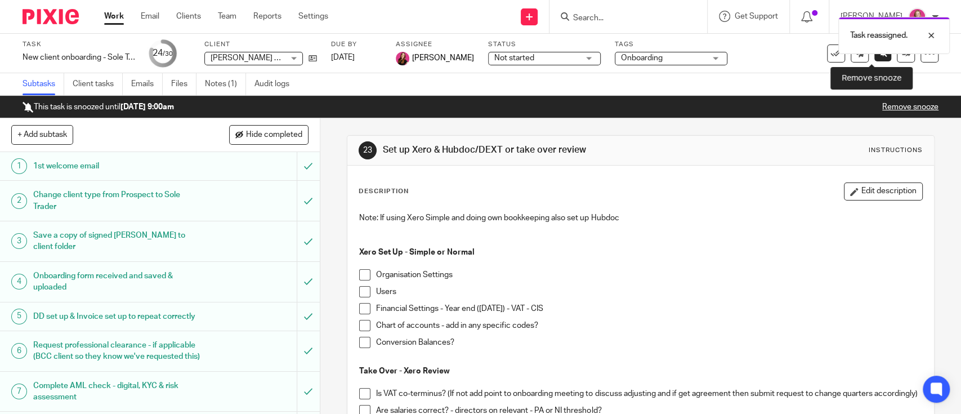
click at [874, 61] on link at bounding box center [882, 52] width 17 height 17
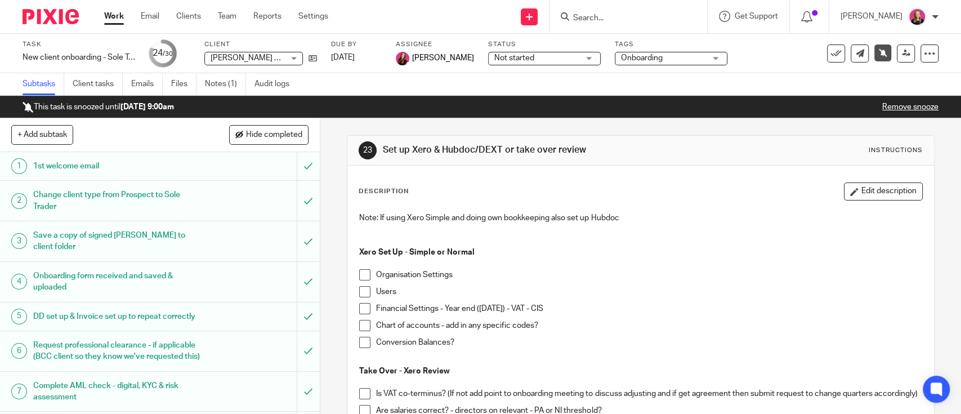
scroll to position [822, 0]
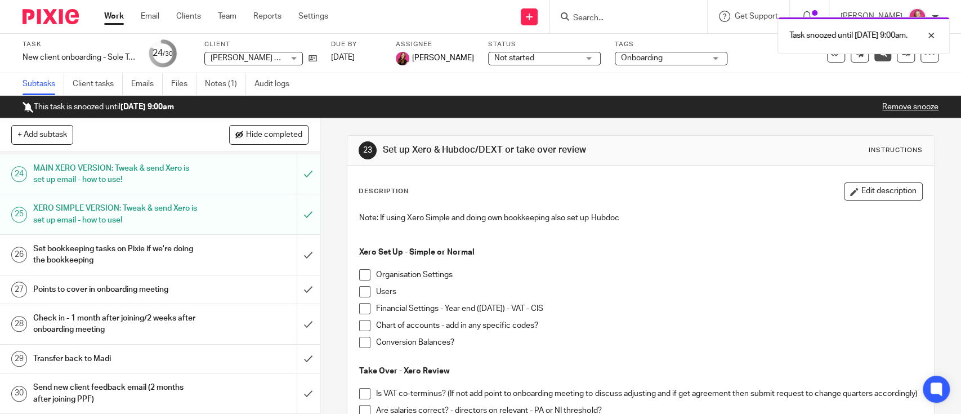
click at [121, 16] on link "Work" at bounding box center [114, 16] width 20 height 11
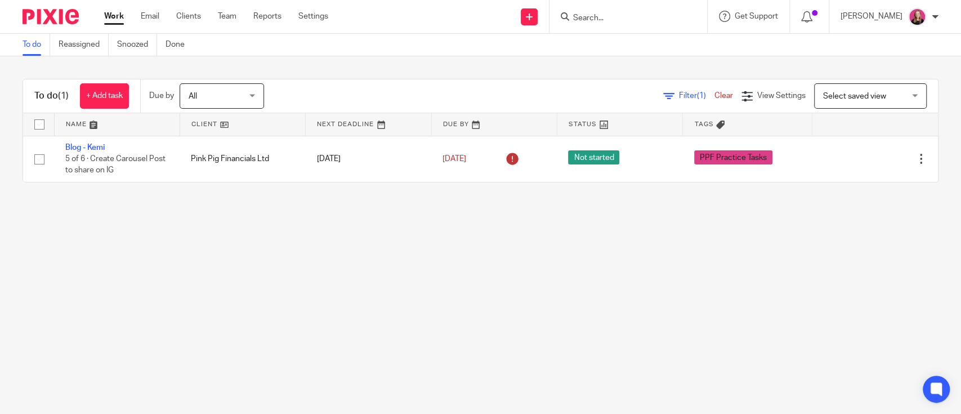
click at [109, 13] on link "Work" at bounding box center [114, 16] width 20 height 11
